Goal: Task Accomplishment & Management: Use online tool/utility

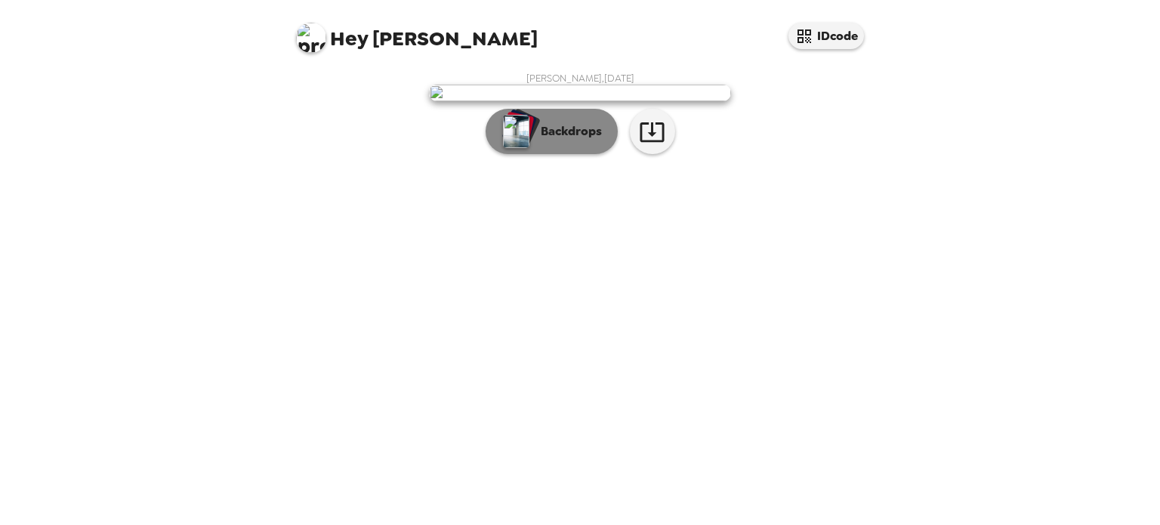
click at [557, 140] on p "Backdrops" at bounding box center [567, 131] width 69 height 18
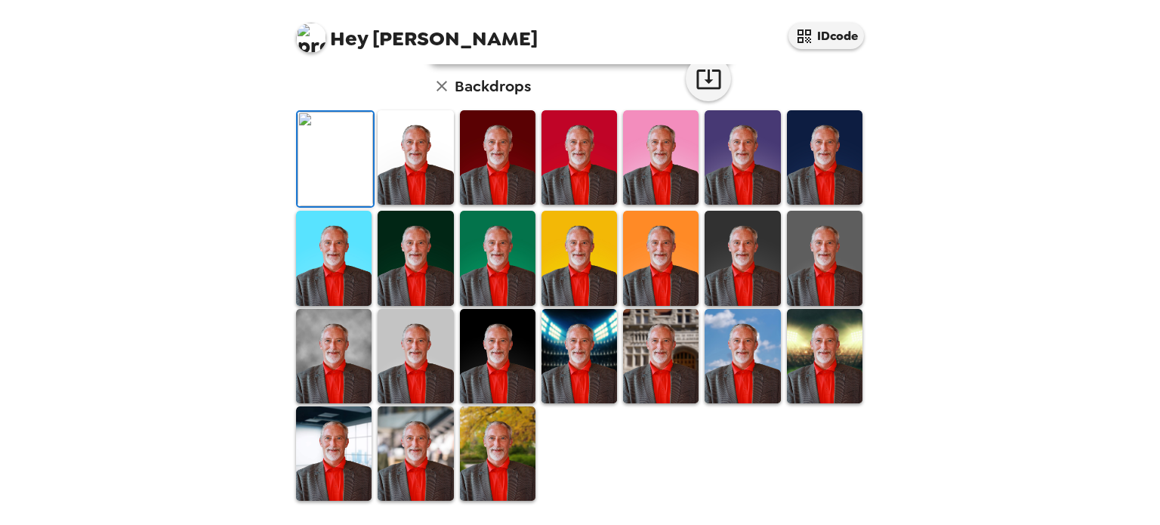
scroll to position [399, 0]
click at [323, 347] on img at bounding box center [334, 356] width 76 height 94
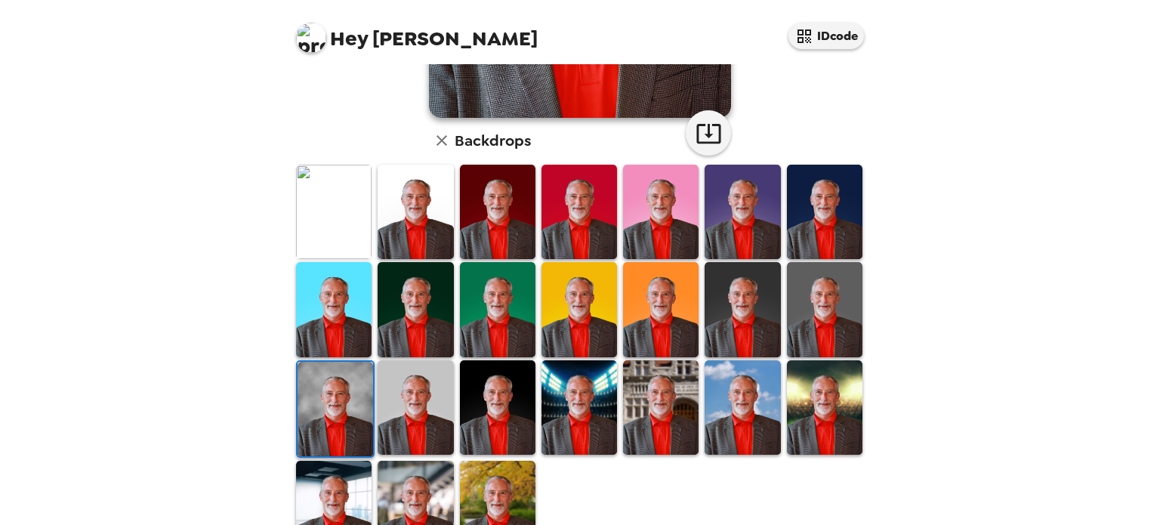
scroll to position [349, 0]
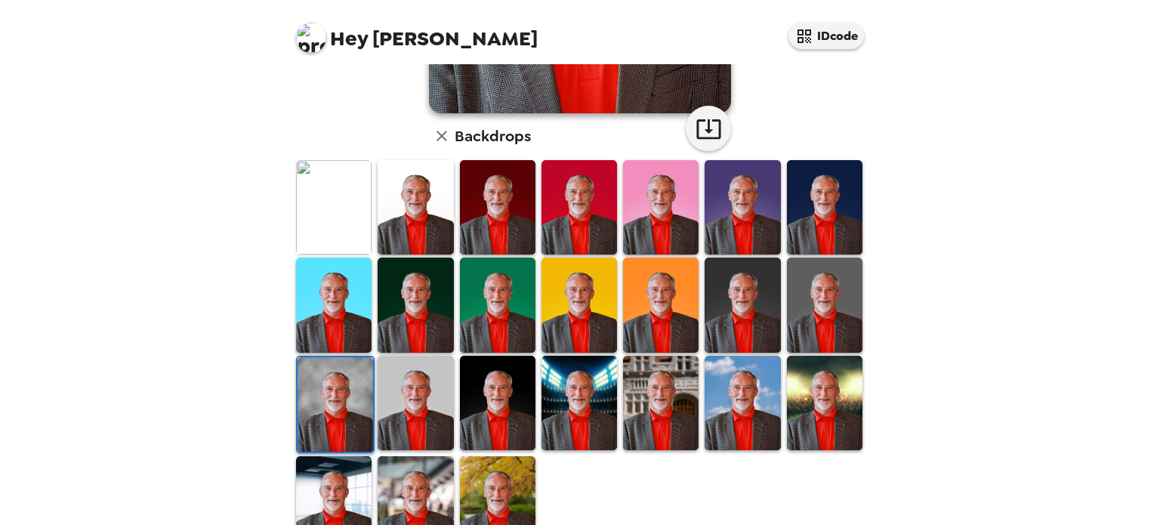
click at [508, 418] on img at bounding box center [498, 403] width 76 height 94
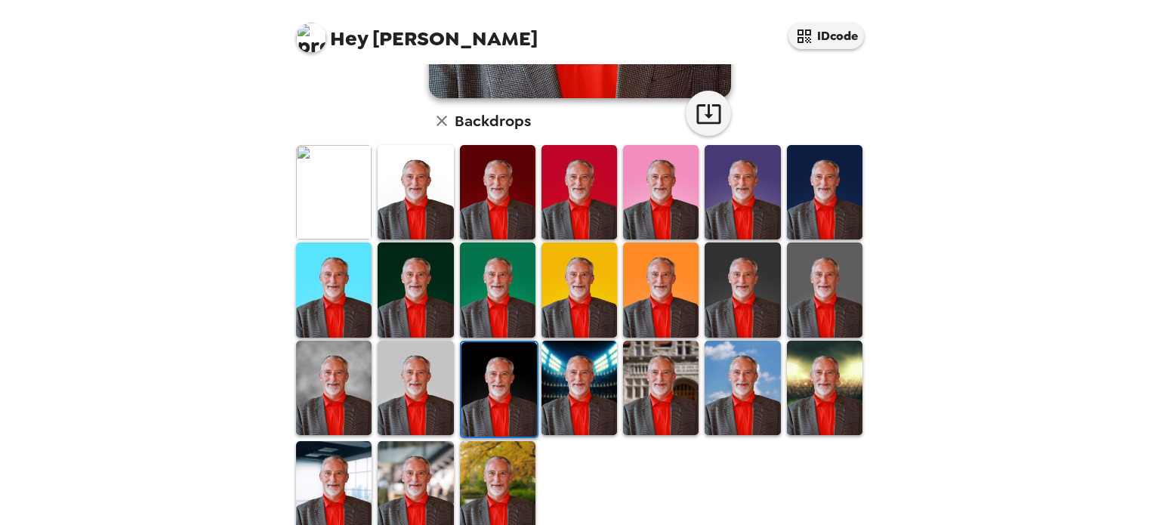
scroll to position [365, 0]
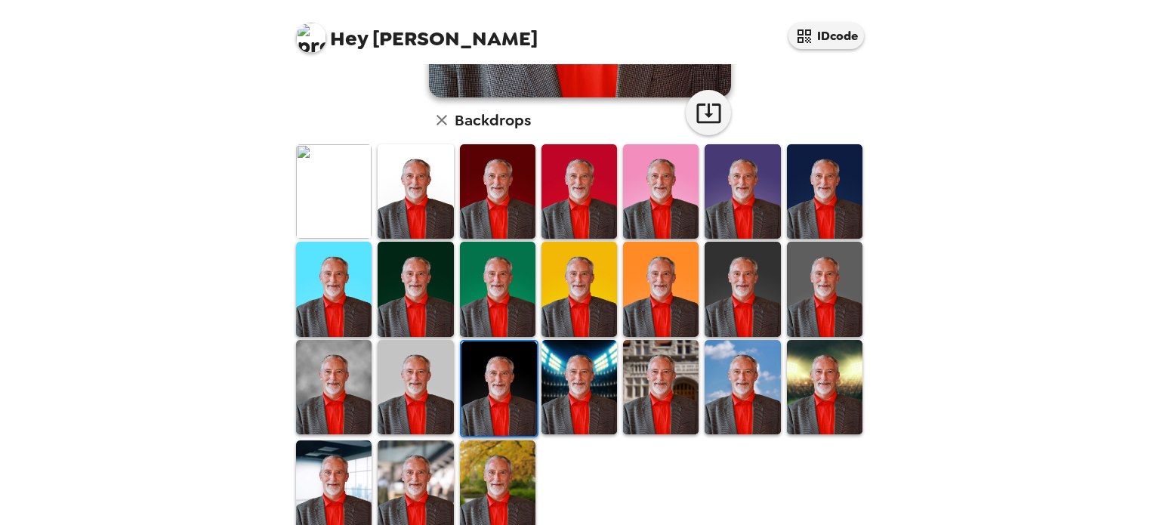
click at [336, 489] on img at bounding box center [334, 487] width 76 height 94
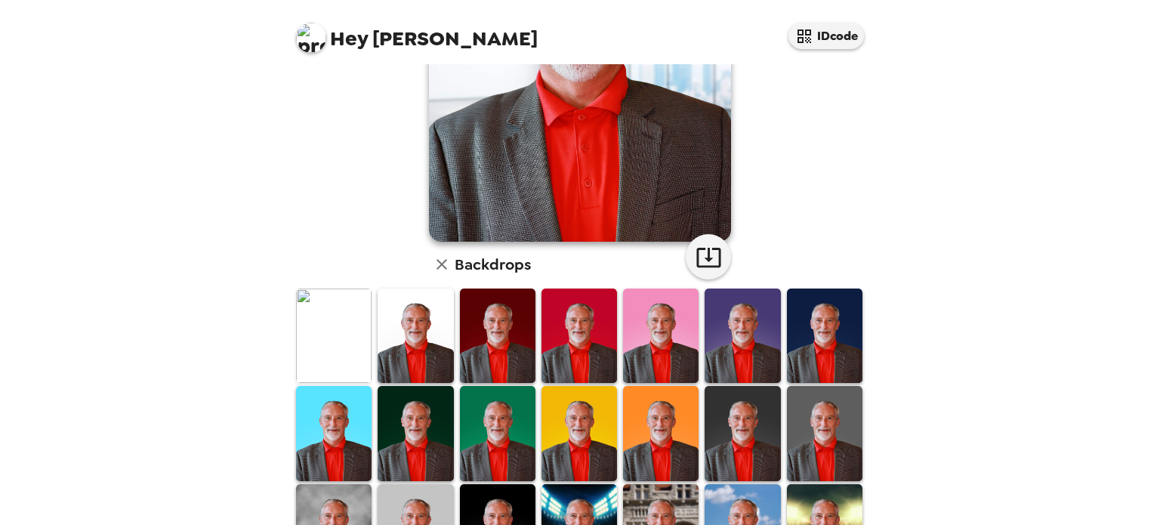
scroll to position [221, 0]
click at [562, 430] on img at bounding box center [580, 433] width 76 height 94
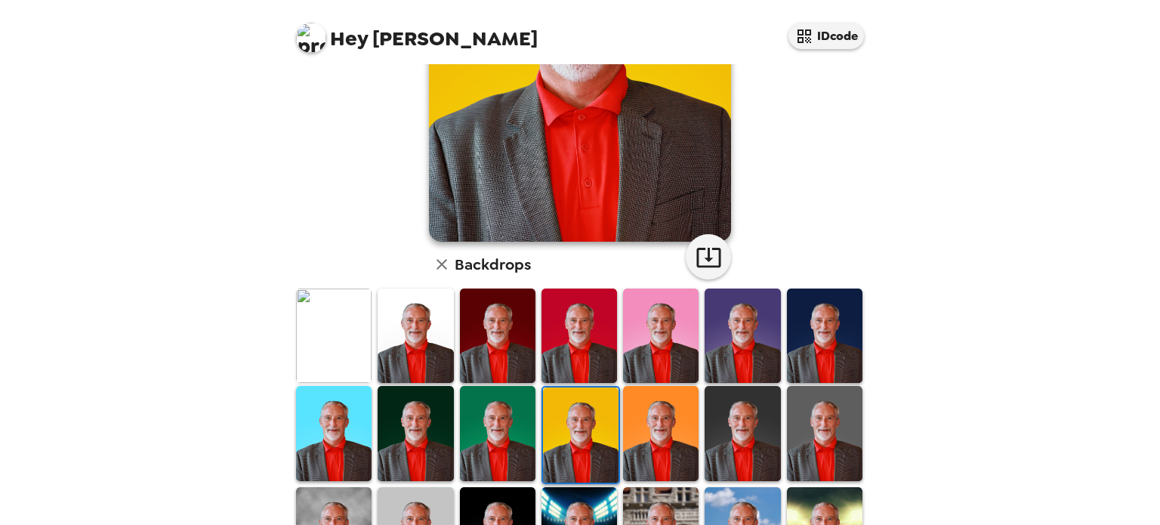
click at [493, 335] on img at bounding box center [498, 336] width 76 height 94
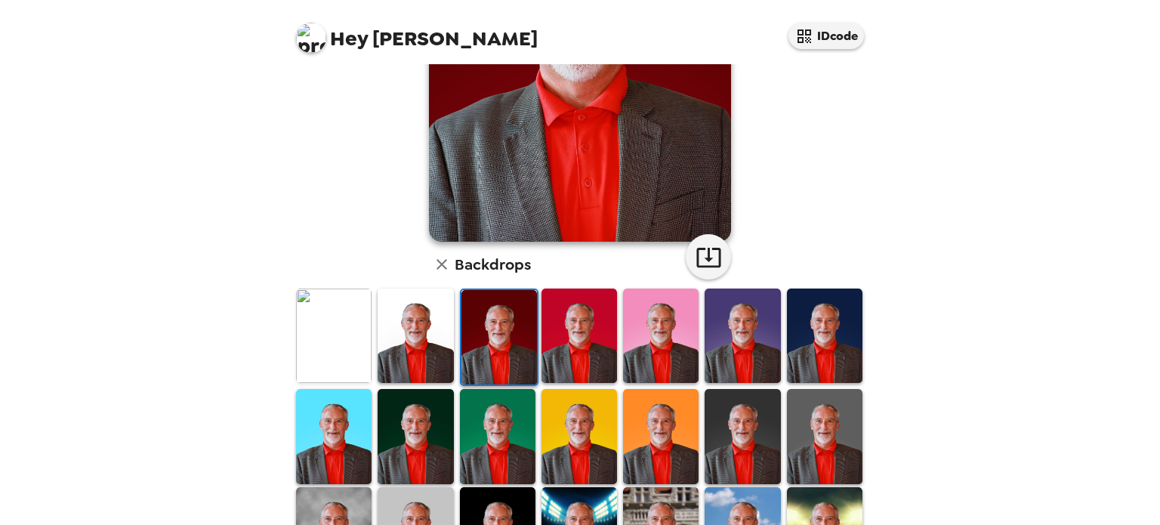
click at [334, 338] on img at bounding box center [334, 336] width 76 height 94
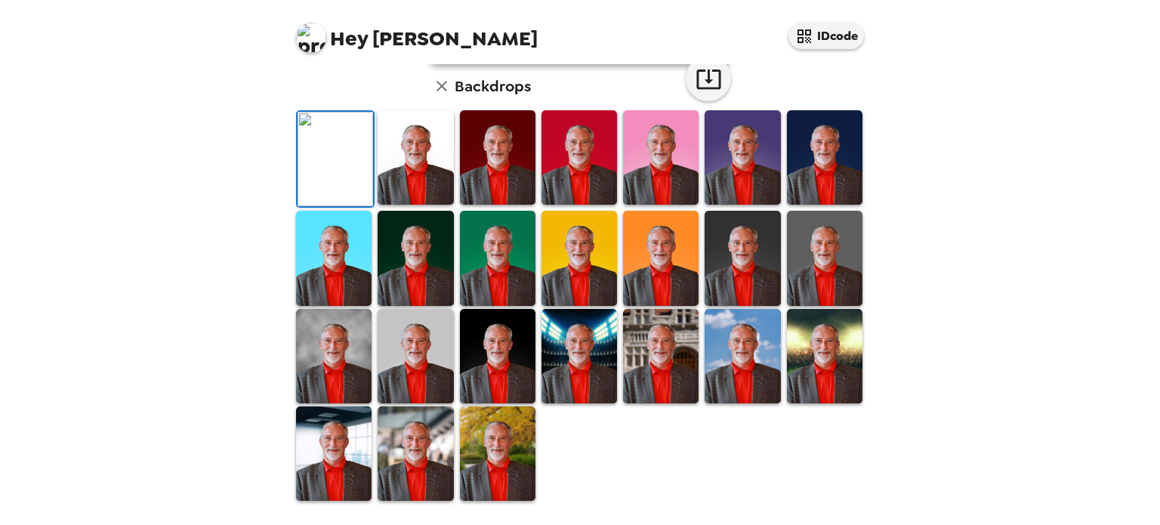
scroll to position [0, 0]
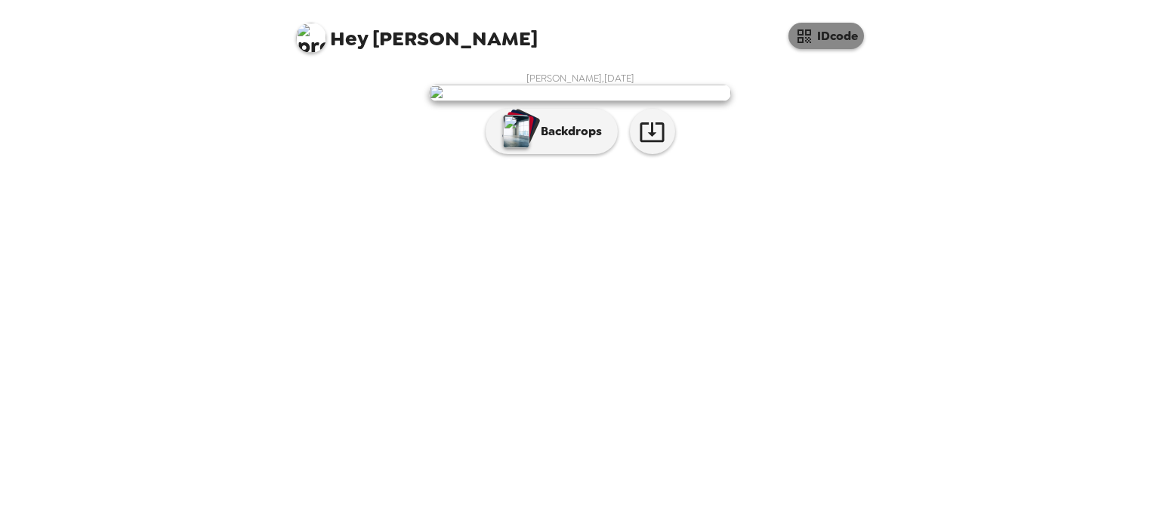
click at [831, 36] on button "IDcode" at bounding box center [827, 36] width 76 height 26
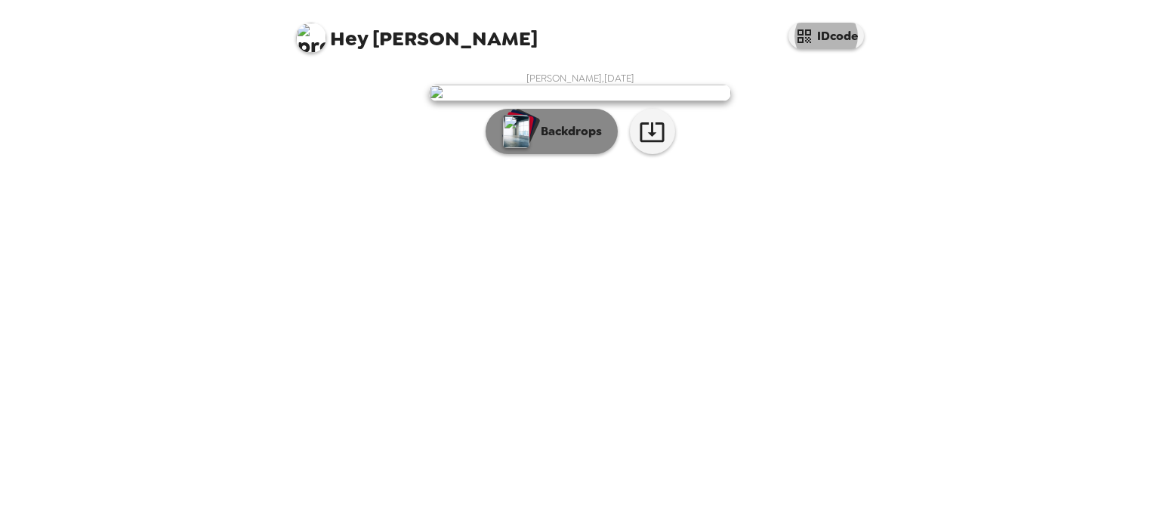
click at [554, 140] on p "Backdrops" at bounding box center [567, 131] width 69 height 18
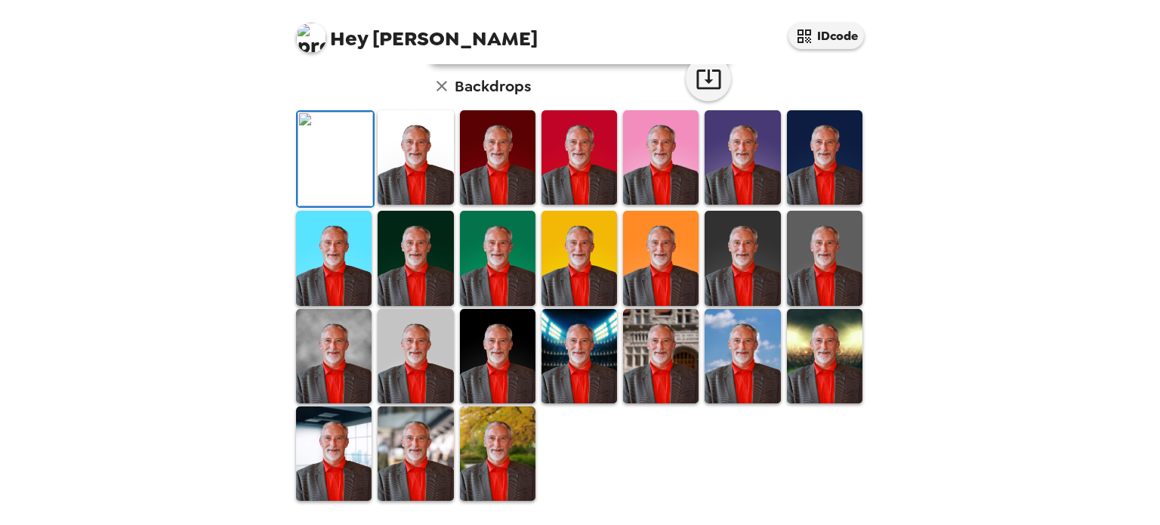
scroll to position [0, 0]
